Goal: Find specific page/section: Find specific page/section

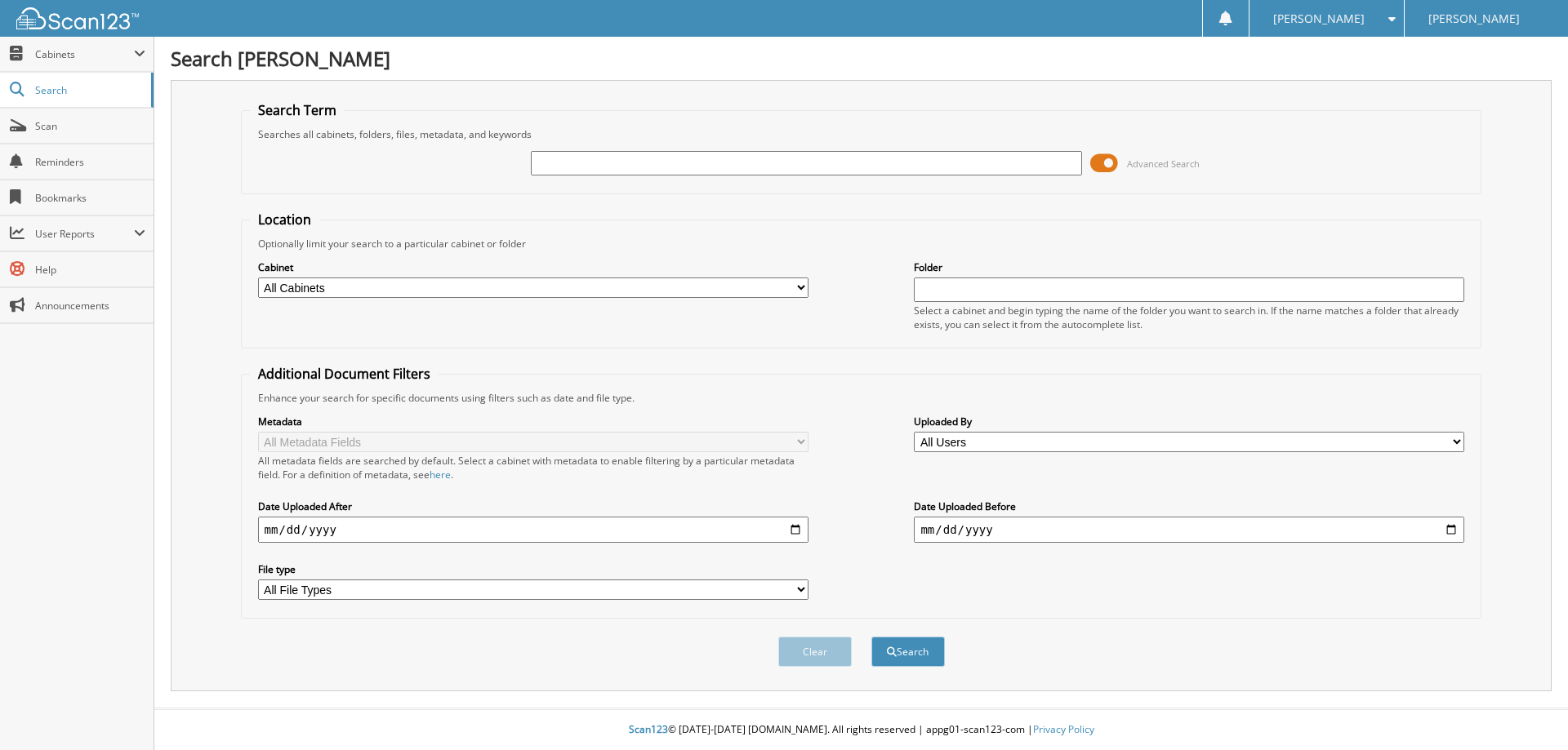
click at [616, 159] on input "text" at bounding box center [806, 162] width 550 height 24
paste input "25F14315A"
type input "25F14315A"
click at [900, 643] on button "Search" at bounding box center [908, 652] width 73 height 30
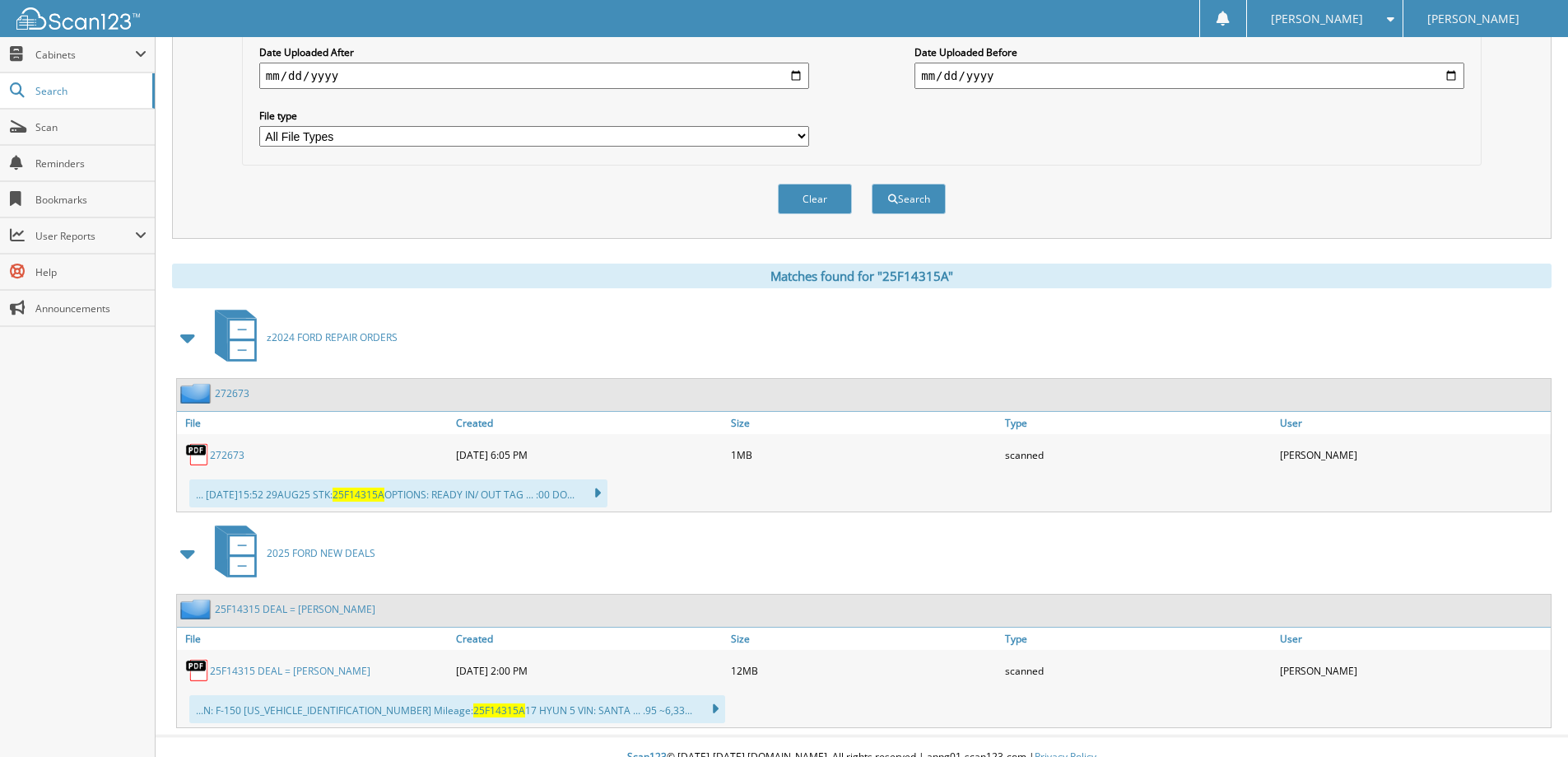
scroll to position [480, 0]
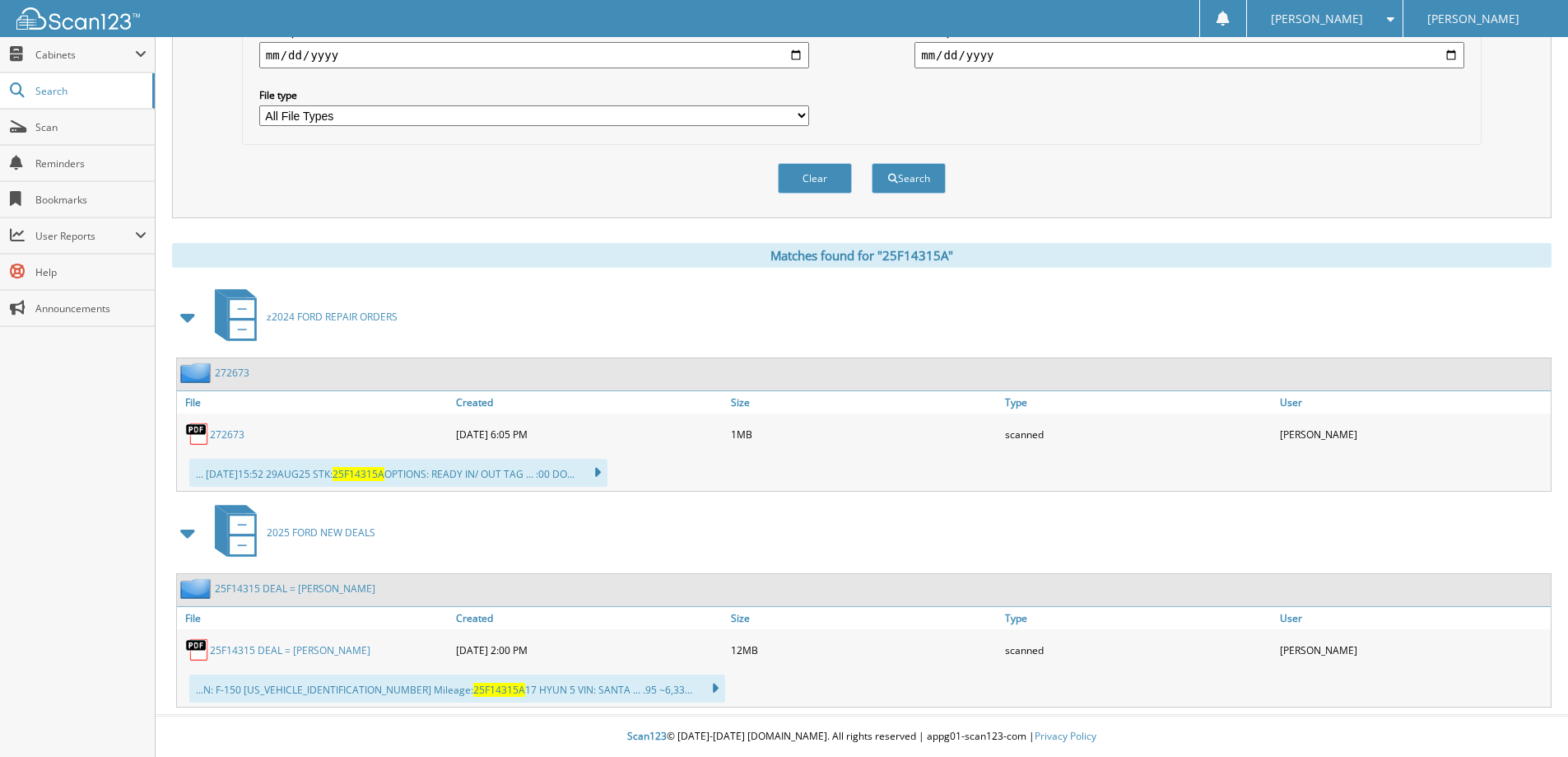
click at [235, 431] on link "272673" at bounding box center [227, 434] width 34 height 14
click at [920, 129] on div "Metadata All Metadata Fields All metadata fields are searched by default. Selec…" at bounding box center [862, 32] width 1221 height 206
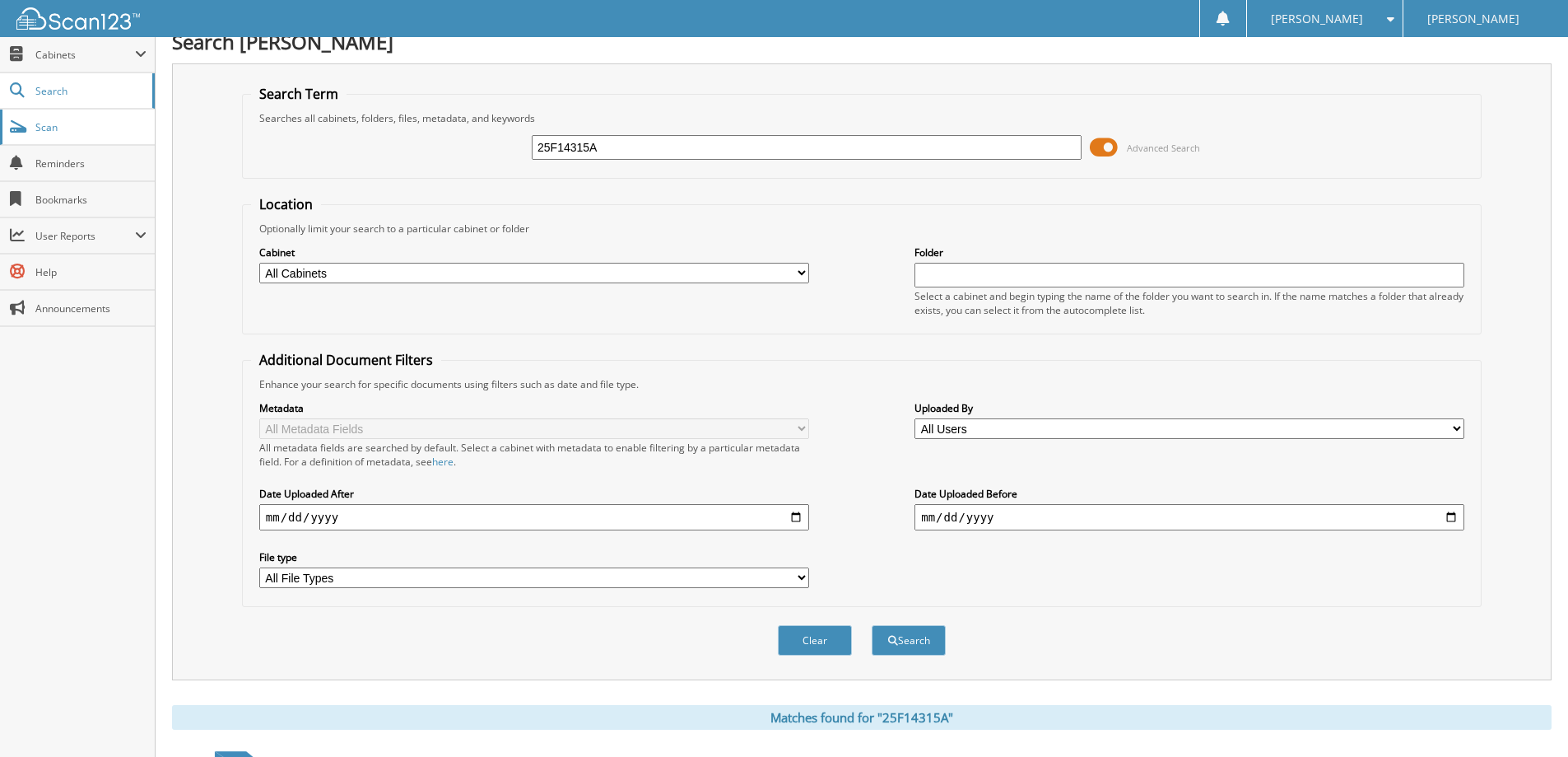
scroll to position [0, 0]
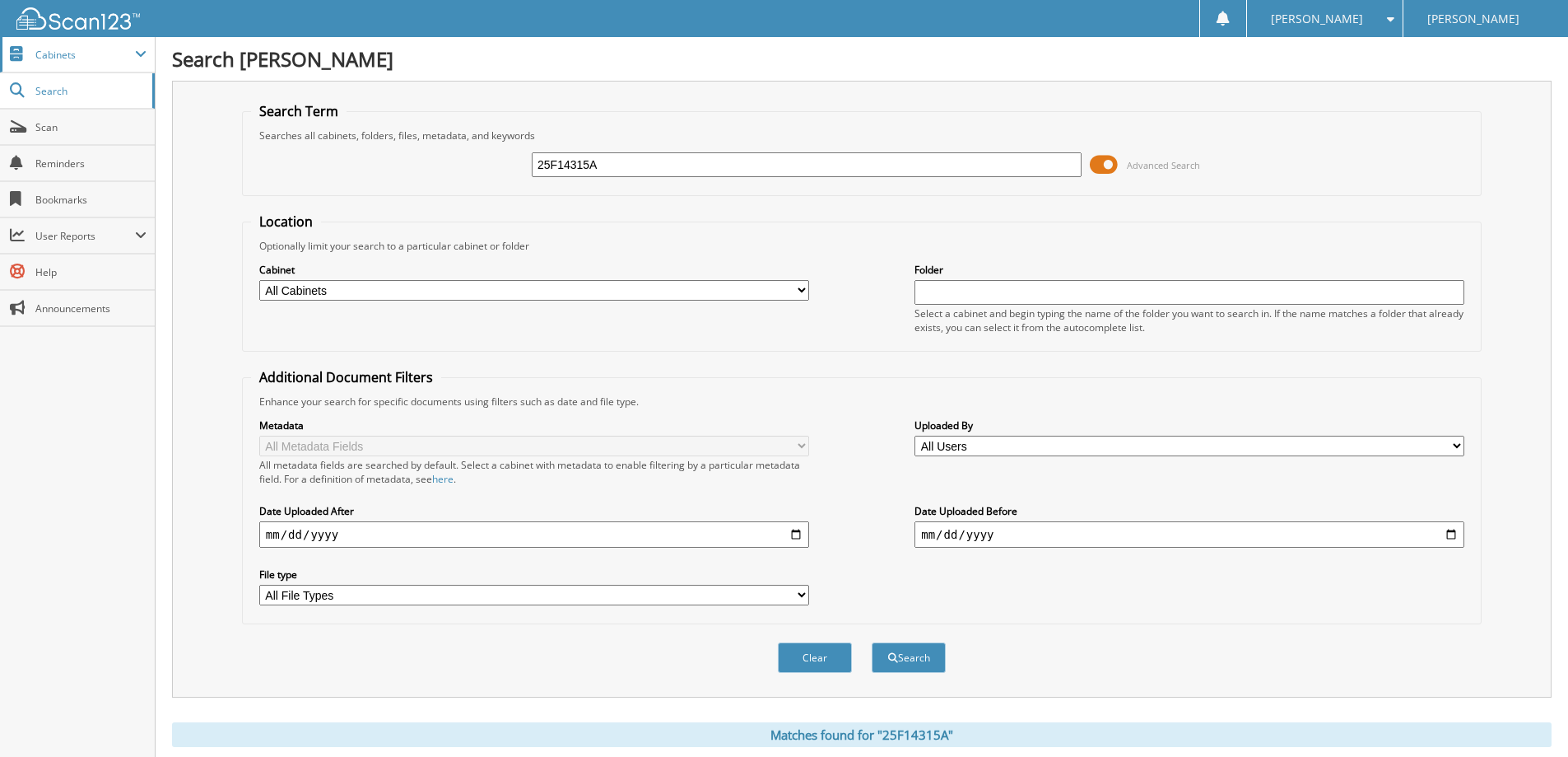
click at [41, 65] on span "Cabinets" at bounding box center [77, 54] width 155 height 35
